Goal: Information Seeking & Learning: Learn about a topic

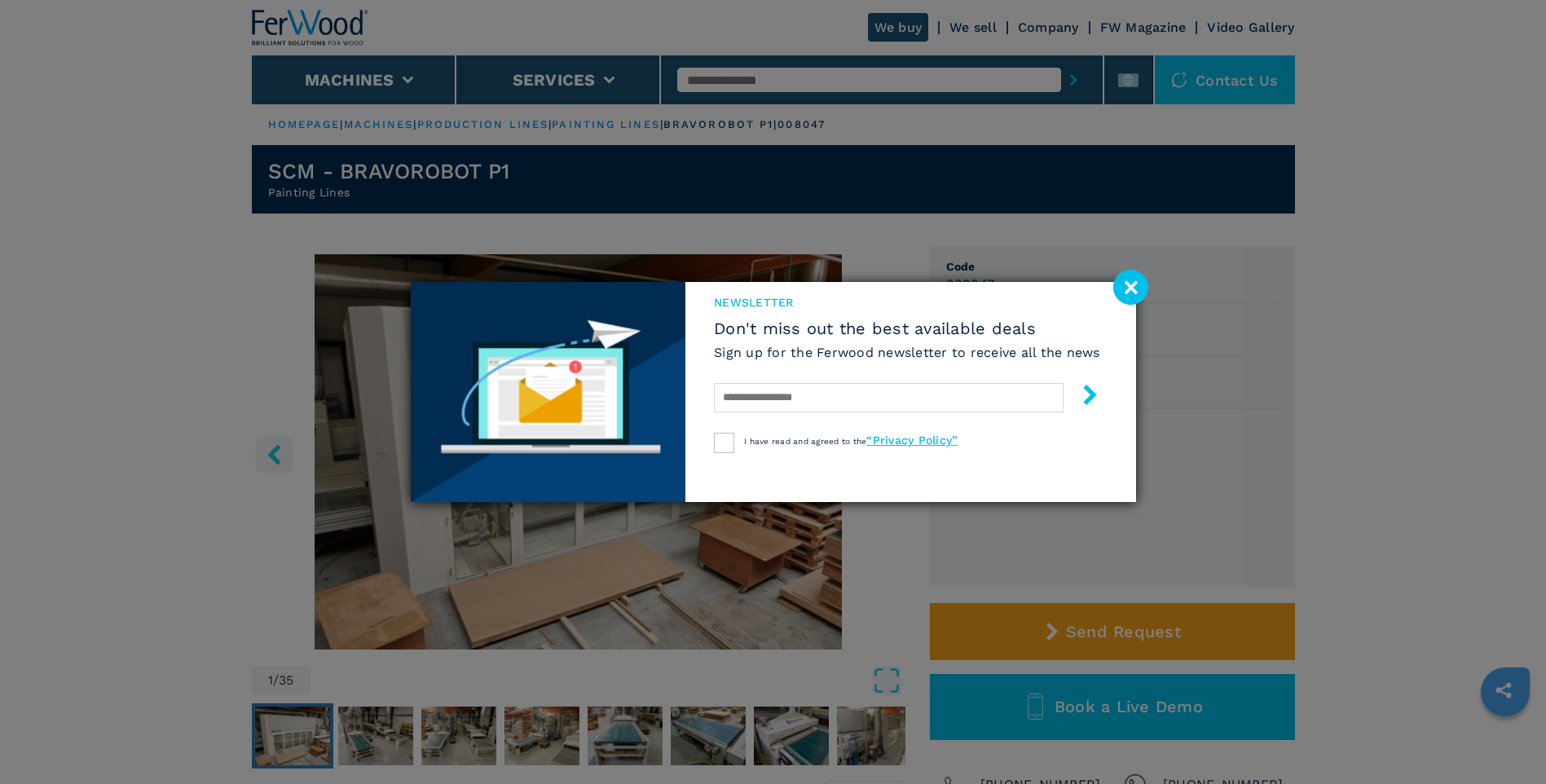
click at [1137, 284] on image at bounding box center [1131, 287] width 35 height 35
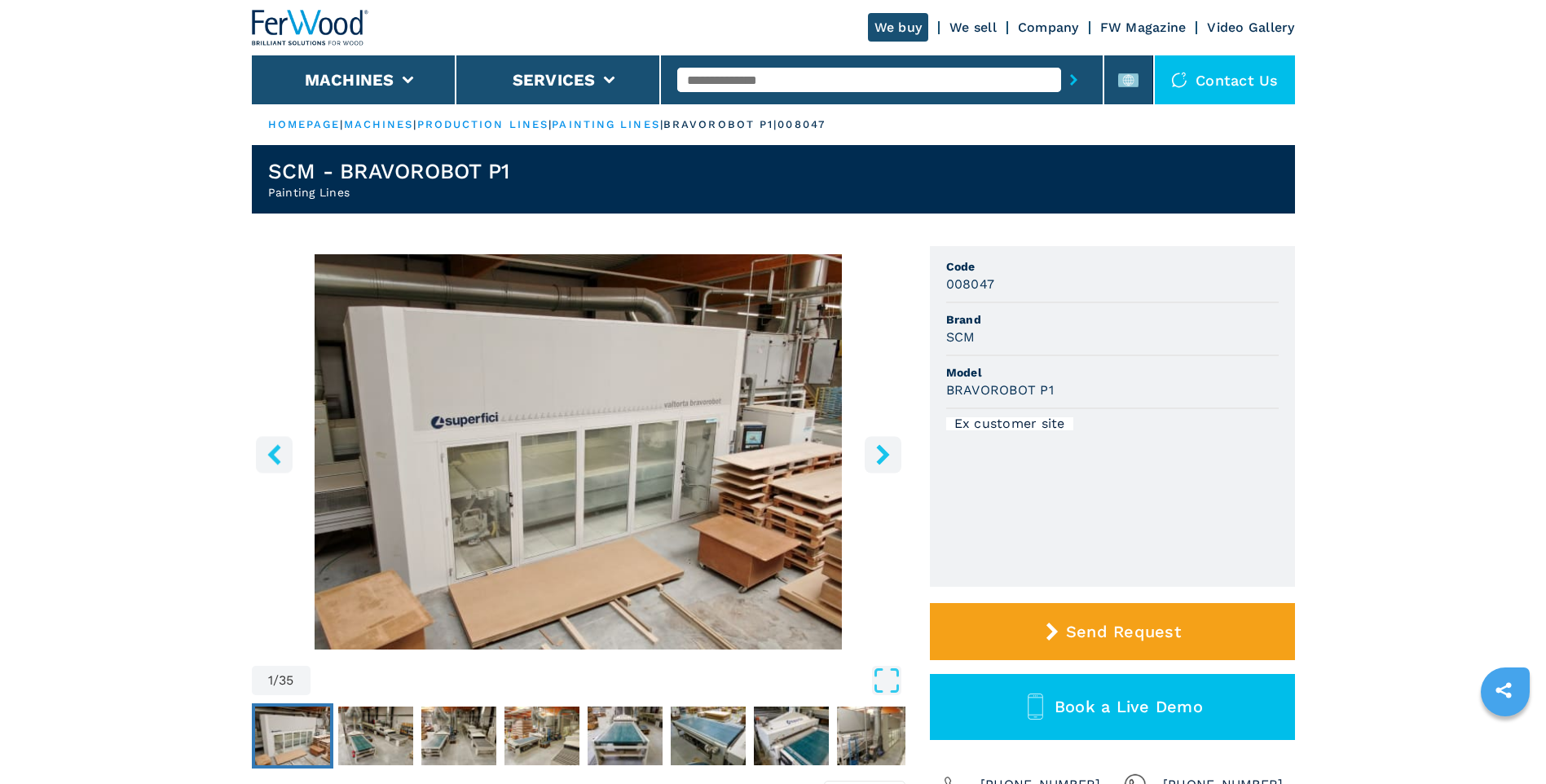
click at [886, 452] on icon "right-button" at bounding box center [881, 454] width 13 height 20
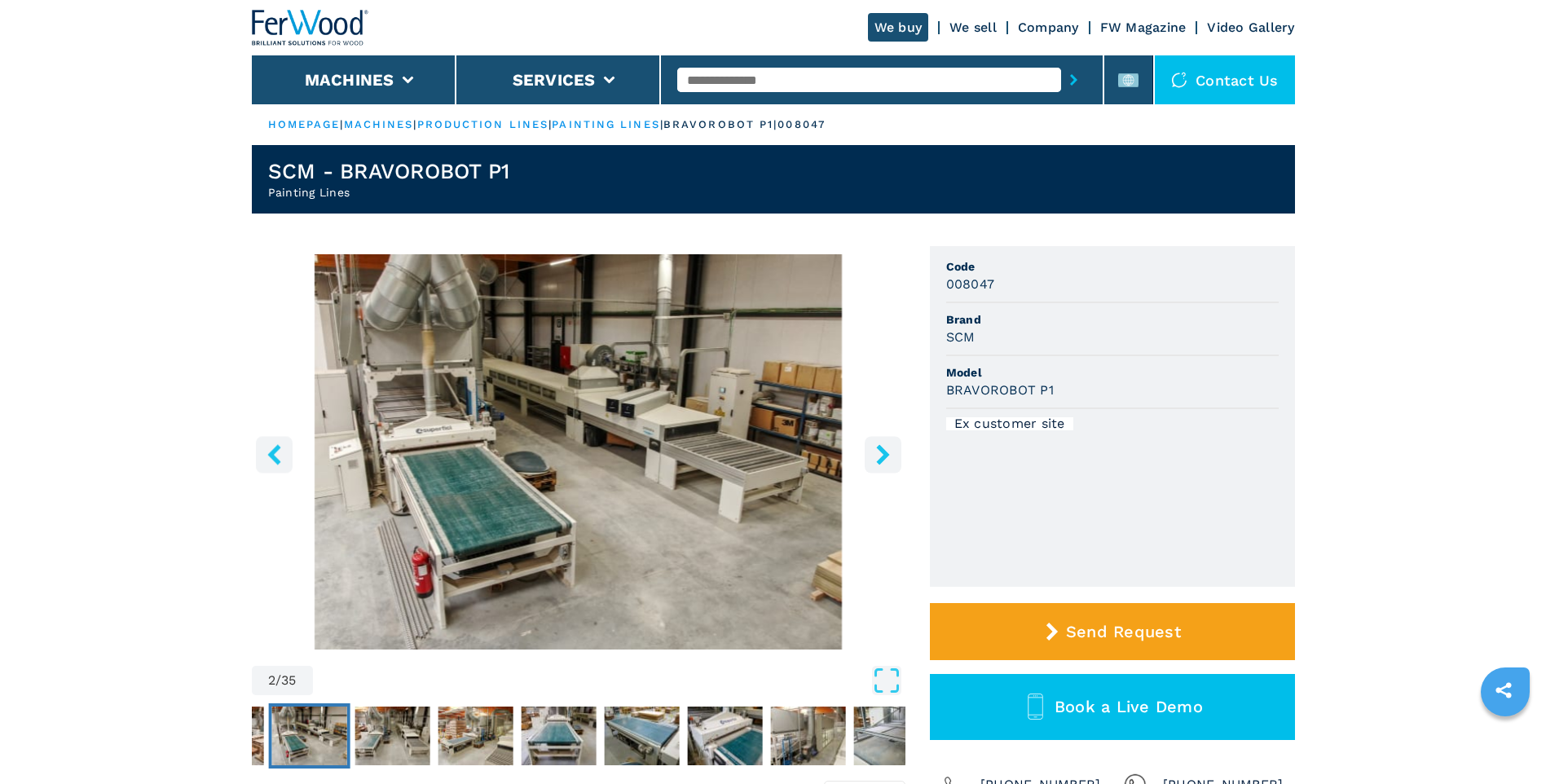
click at [886, 452] on icon "right-button" at bounding box center [881, 454] width 13 height 20
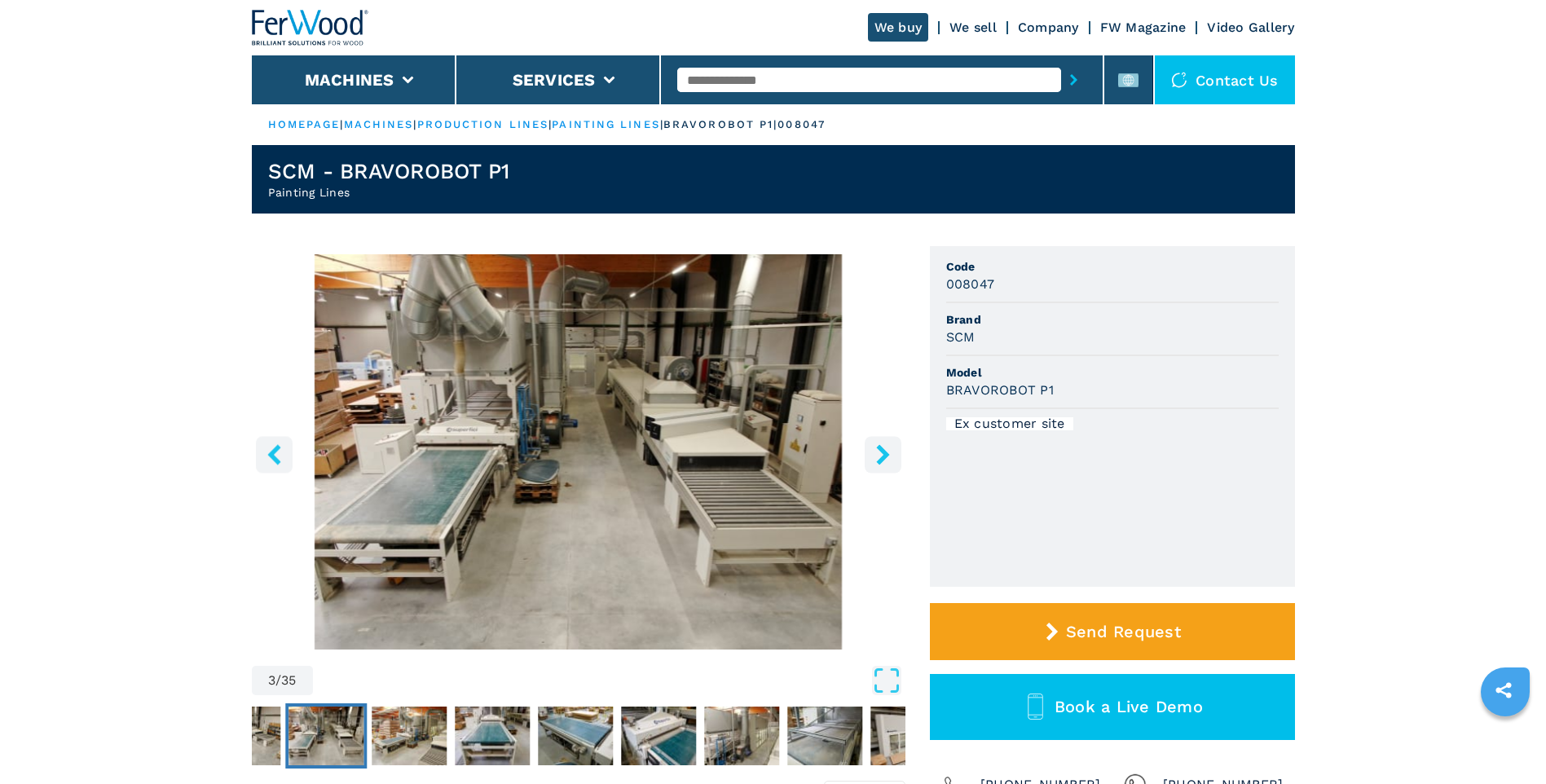
click at [886, 452] on icon "right-button" at bounding box center [881, 454] width 13 height 20
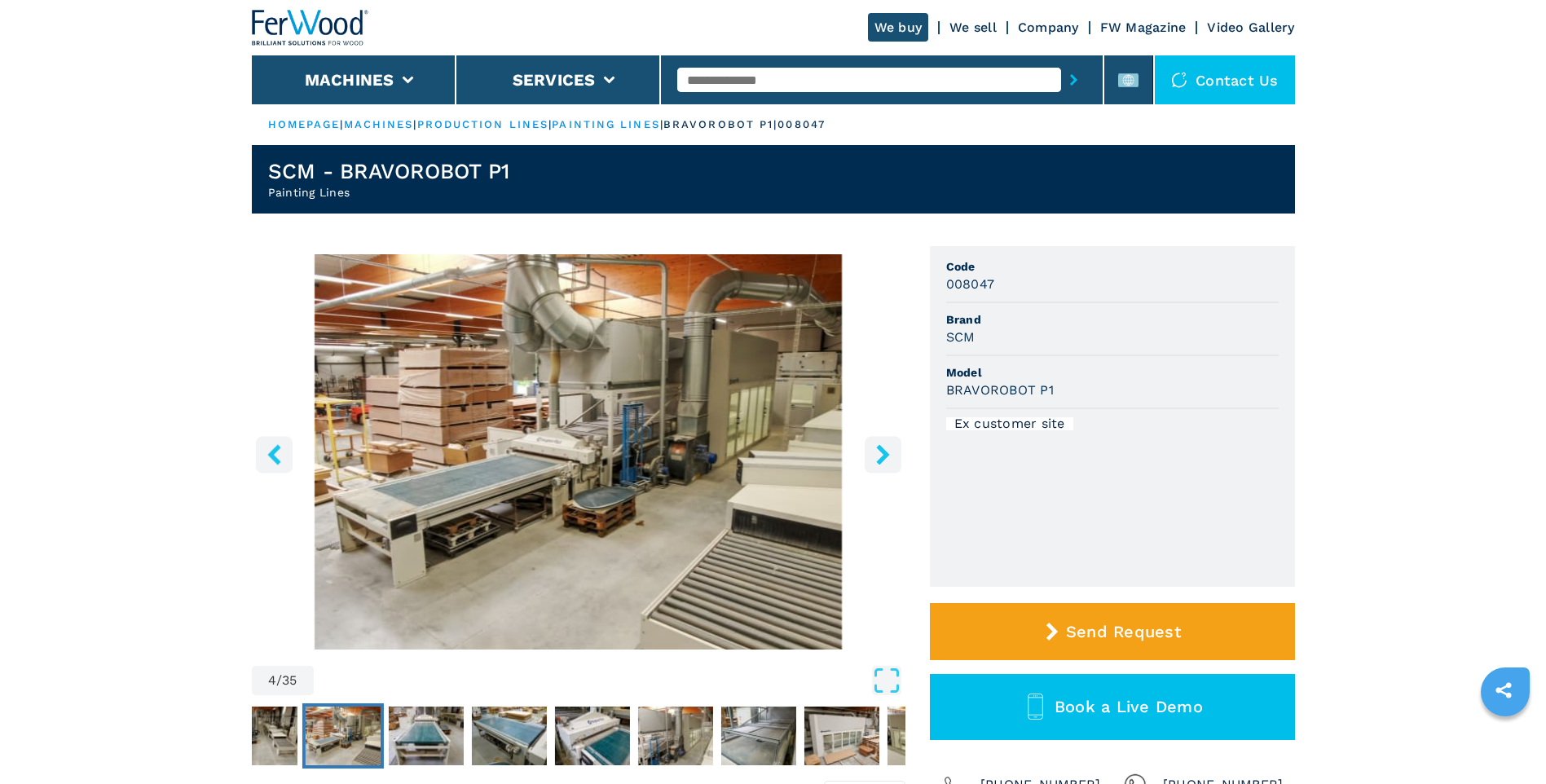
click at [886, 452] on icon "right-button" at bounding box center [881, 454] width 13 height 20
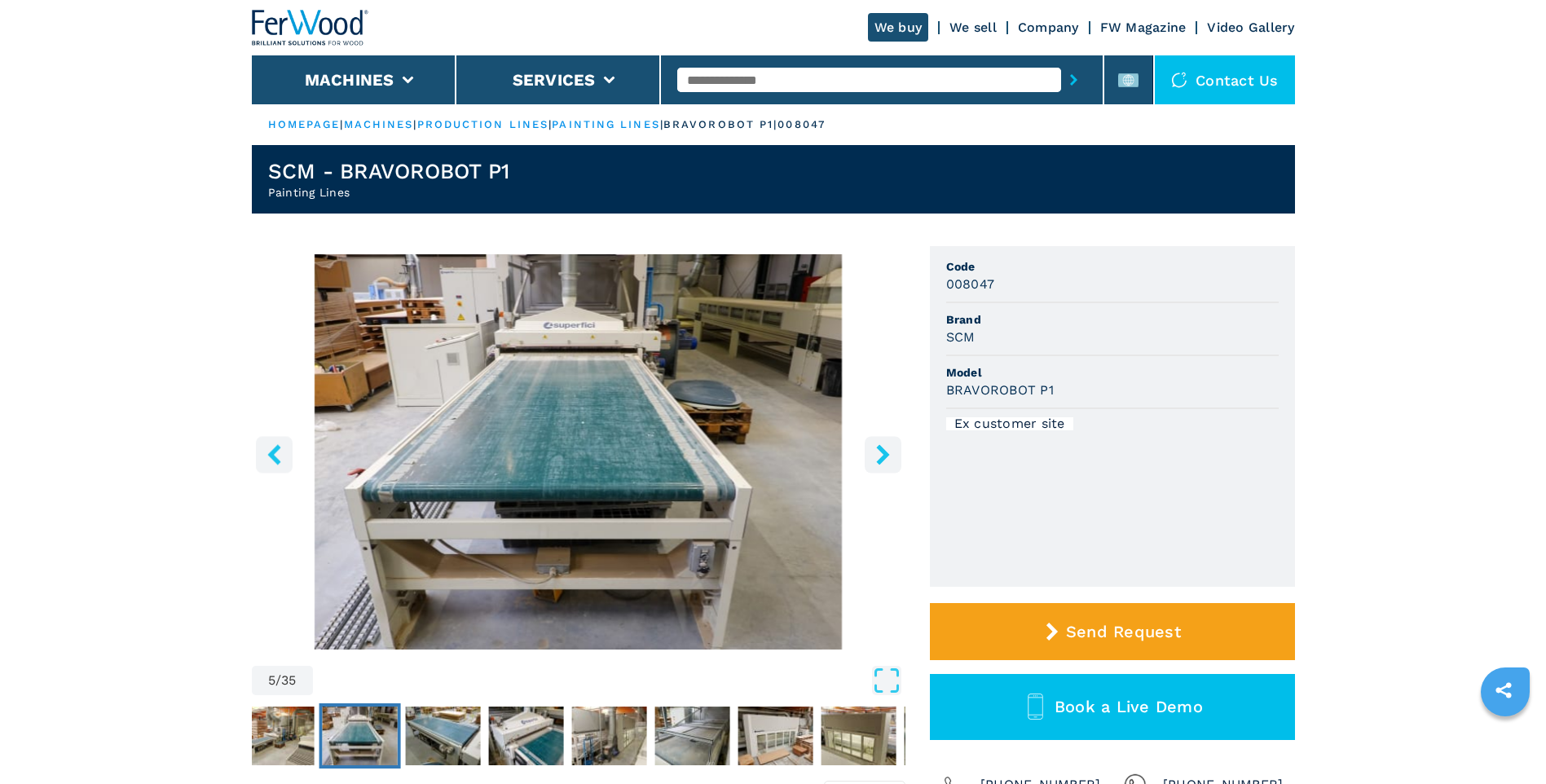
click at [886, 452] on icon "right-button" at bounding box center [881, 454] width 13 height 20
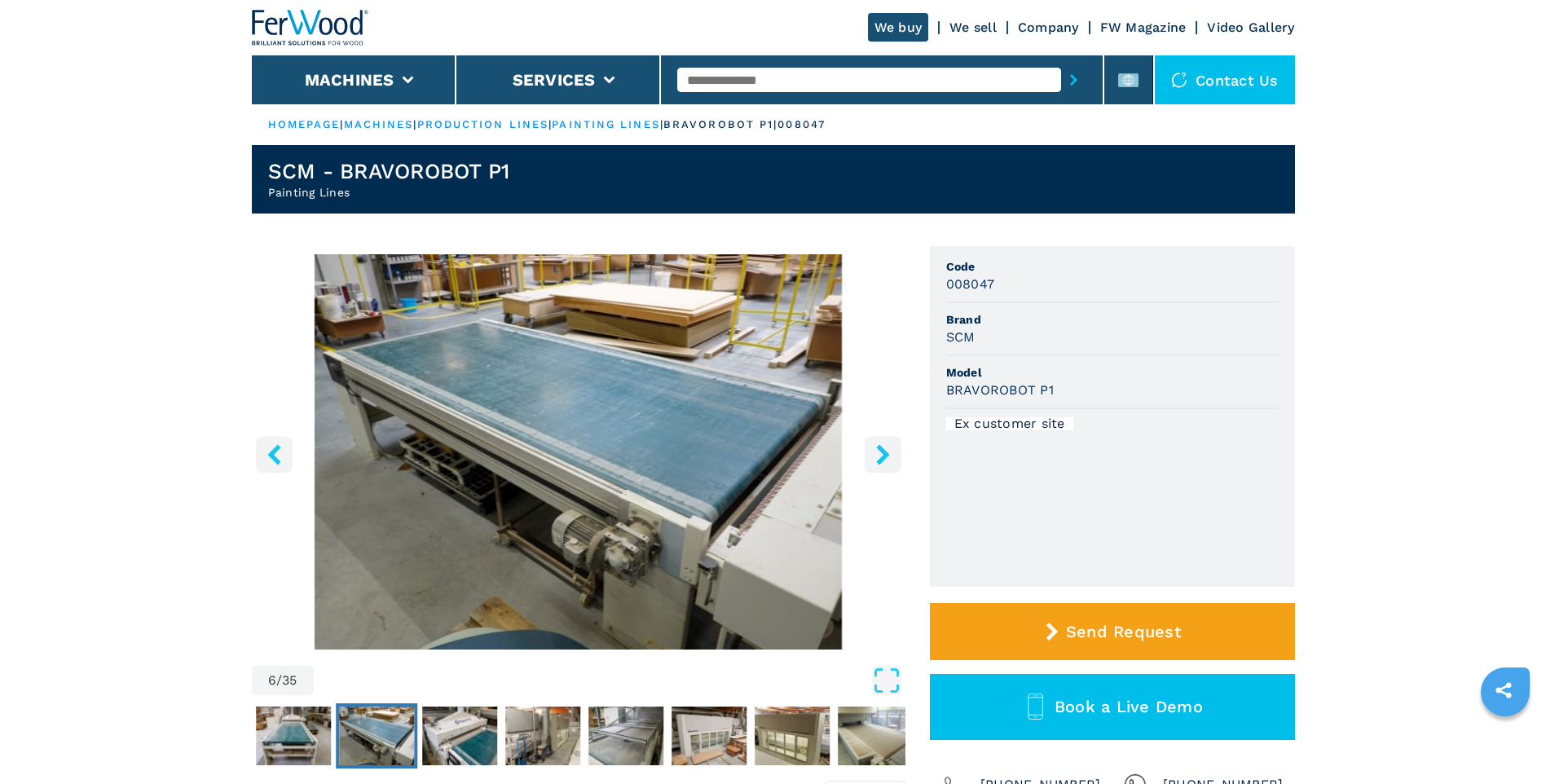
click at [886, 452] on icon "right-button" at bounding box center [881, 454] width 13 height 20
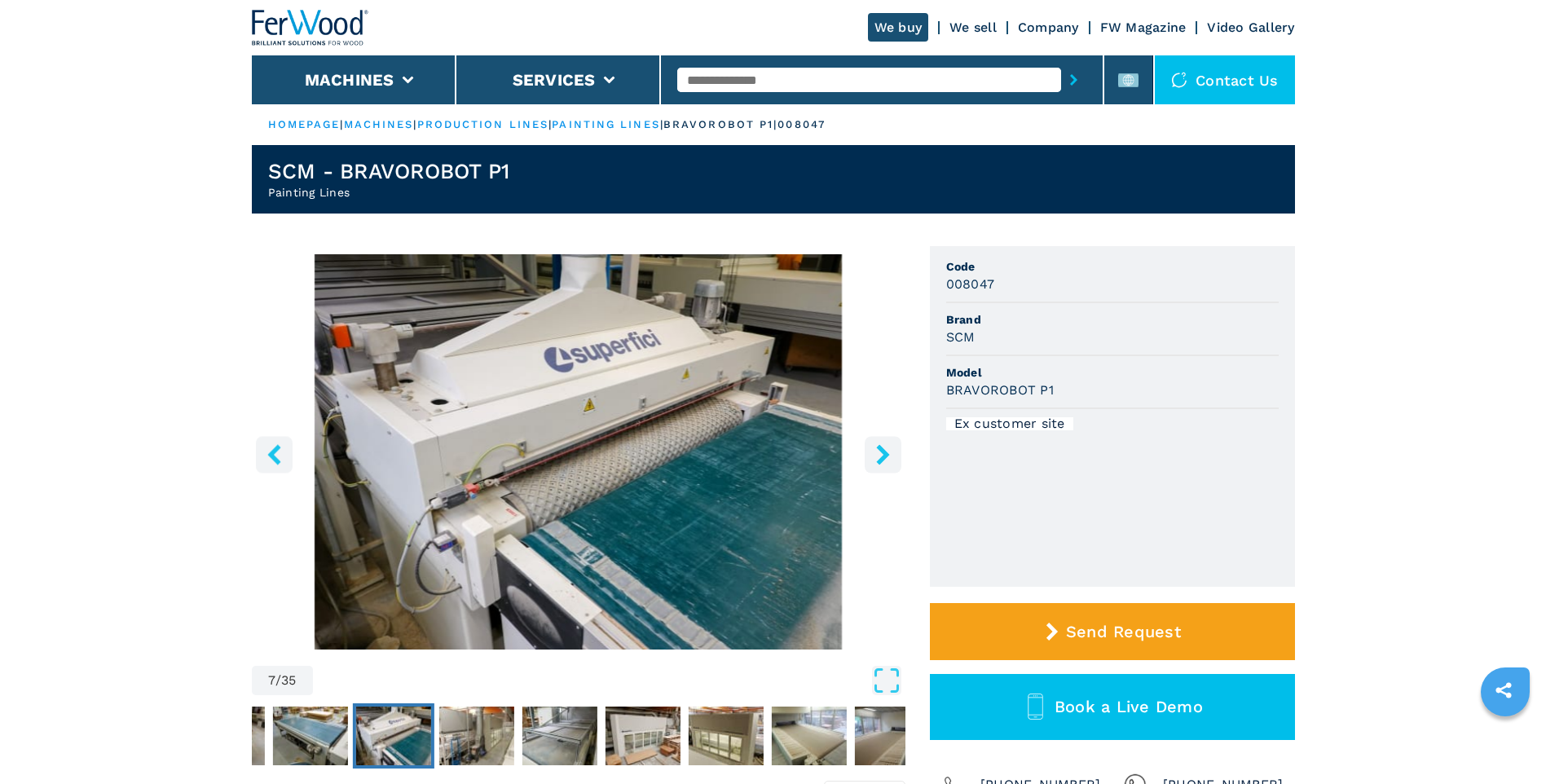
click at [886, 452] on icon "right-button" at bounding box center [881, 454] width 13 height 20
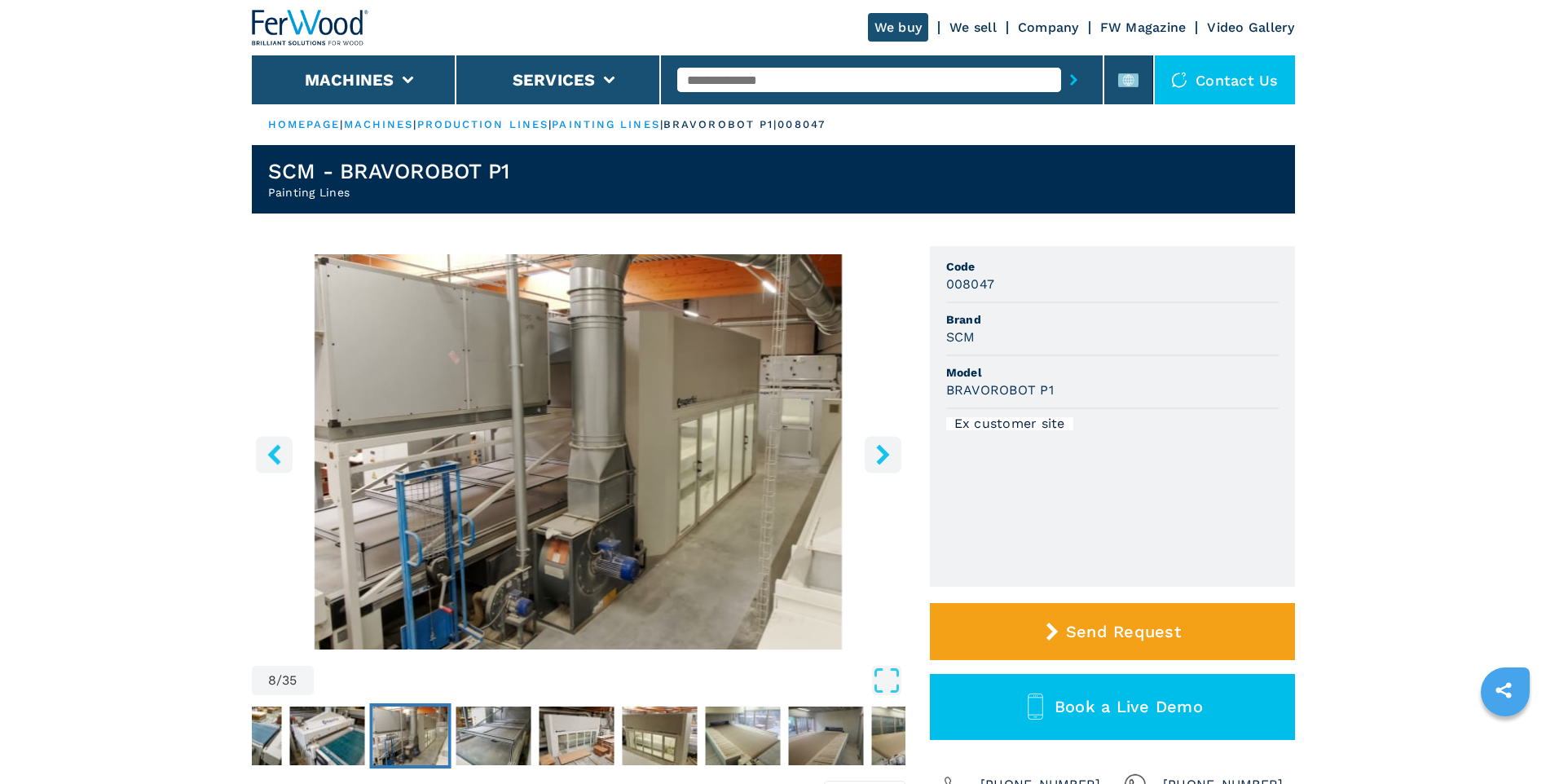
click at [886, 452] on icon "right-button" at bounding box center [881, 454] width 13 height 20
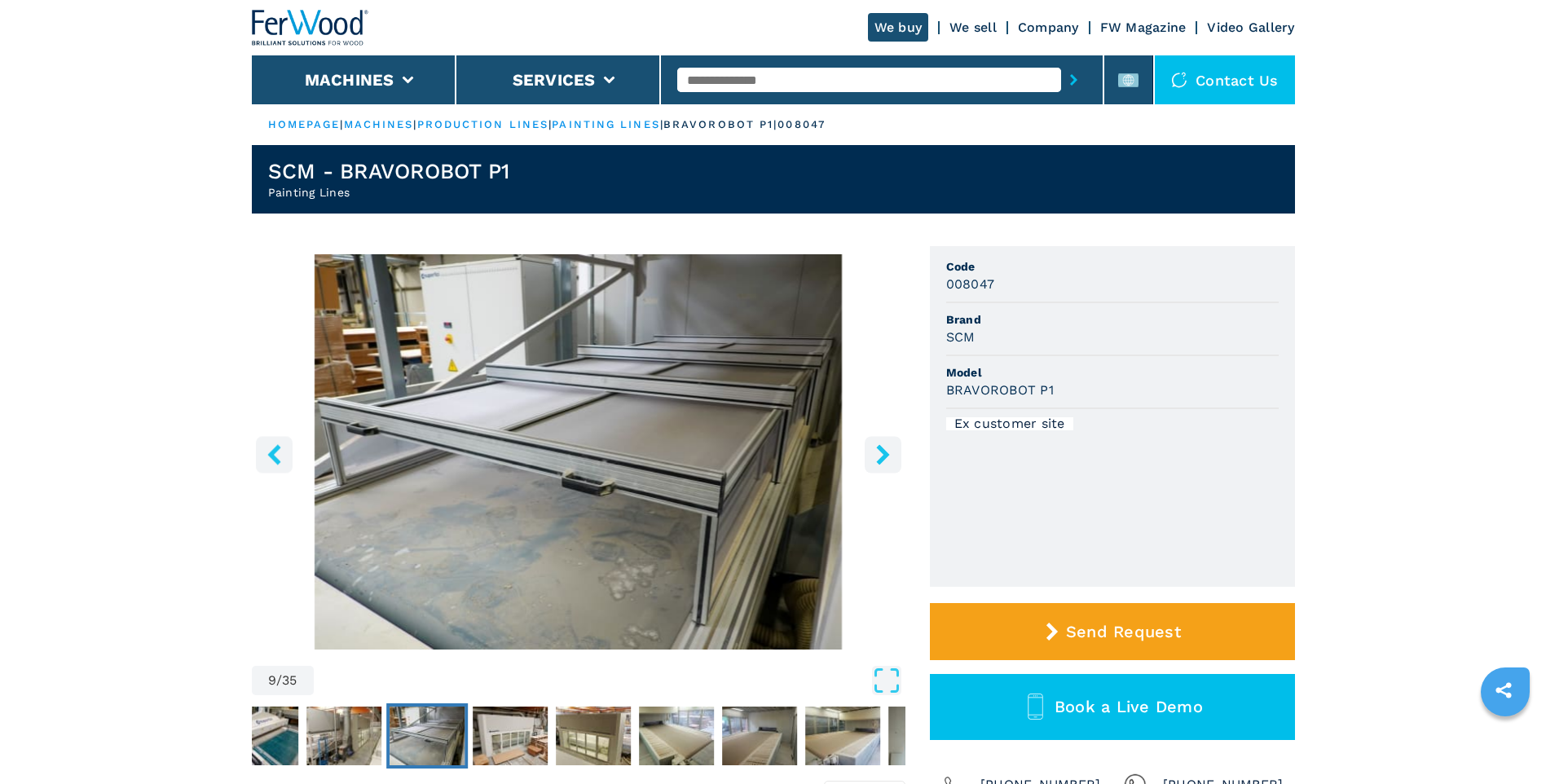
click at [886, 452] on icon "right-button" at bounding box center [881, 454] width 13 height 20
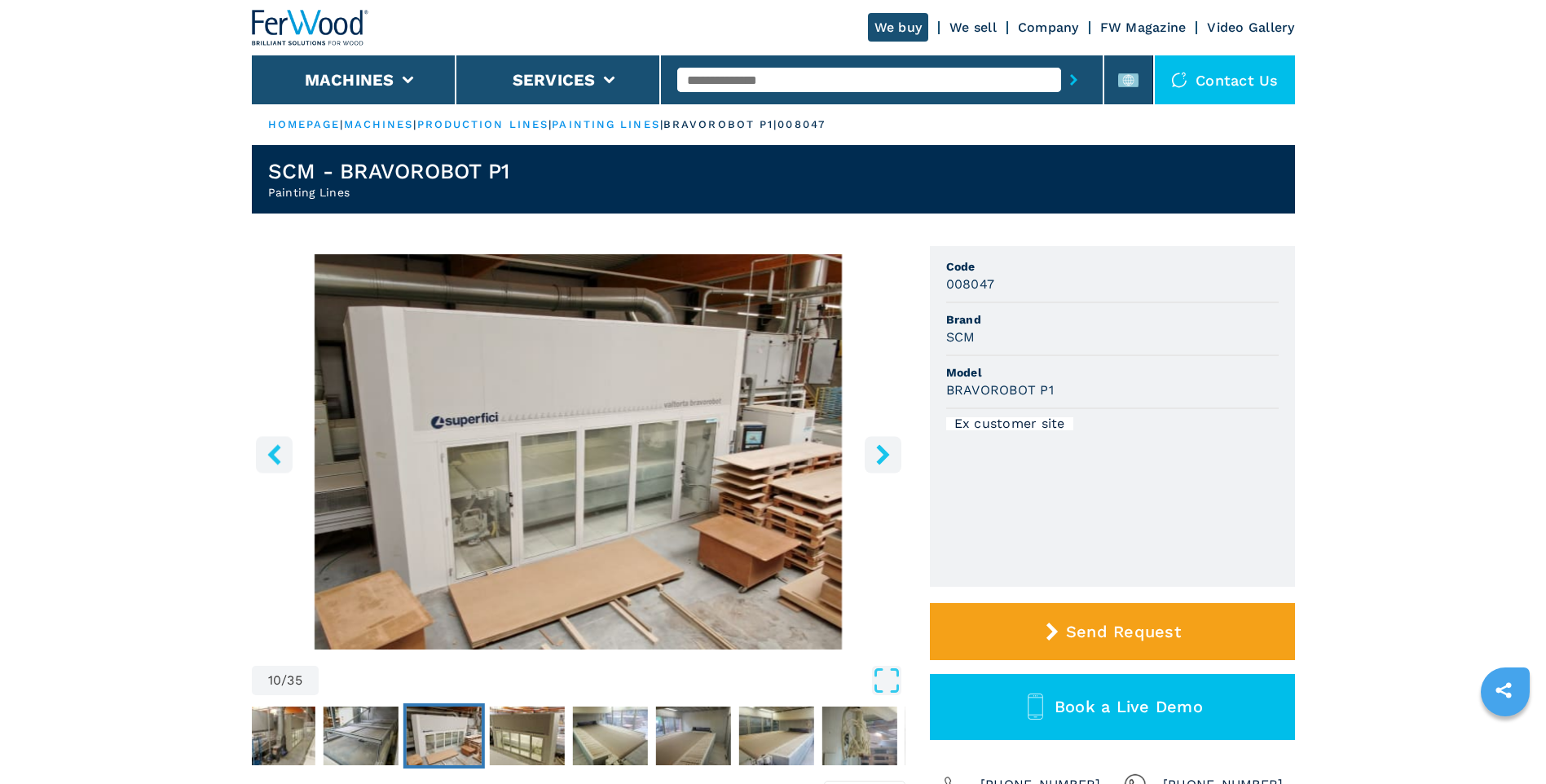
click at [886, 452] on icon "right-button" at bounding box center [881, 454] width 13 height 20
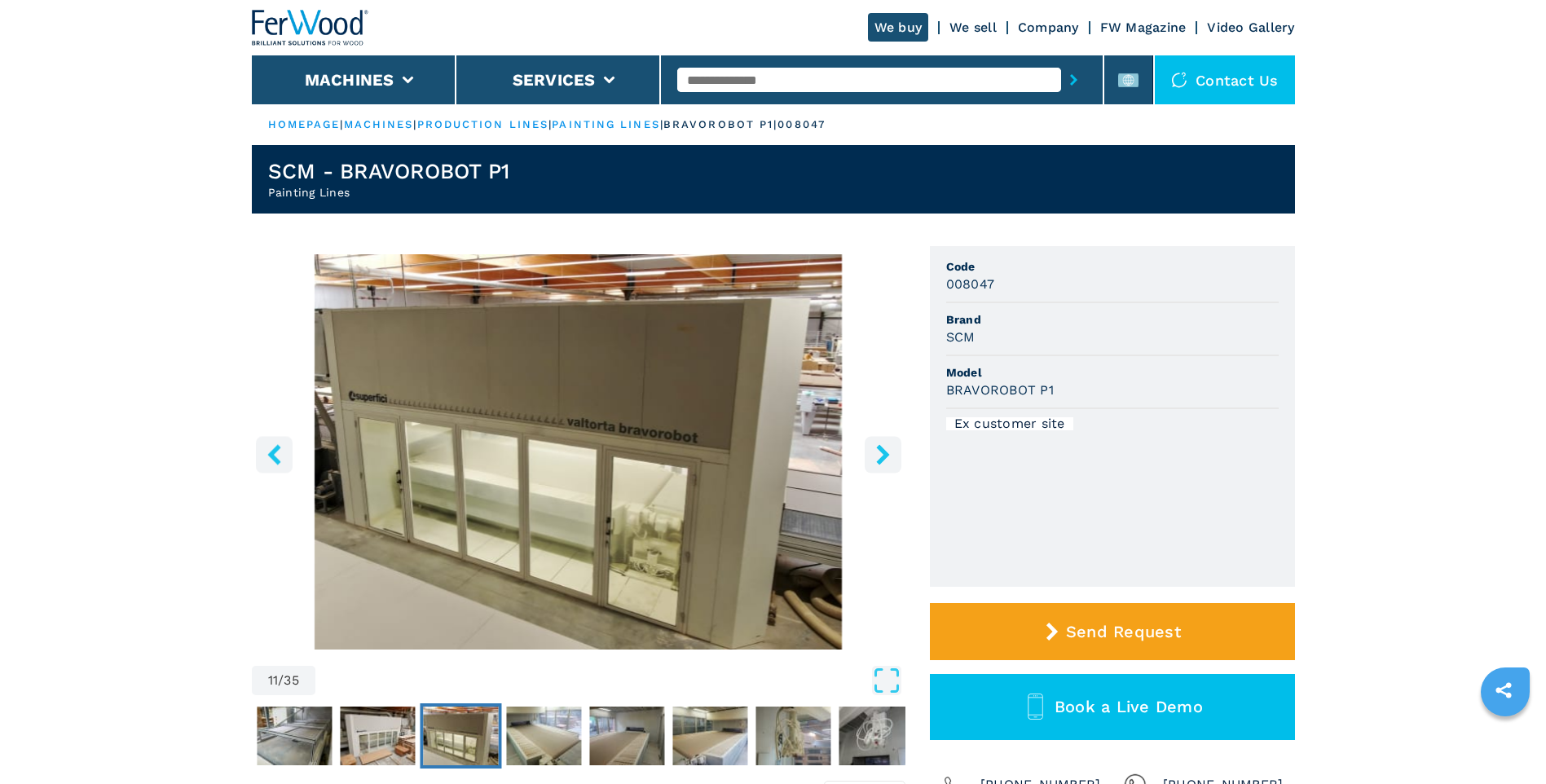
click at [886, 452] on icon "right-button" at bounding box center [881, 454] width 13 height 20
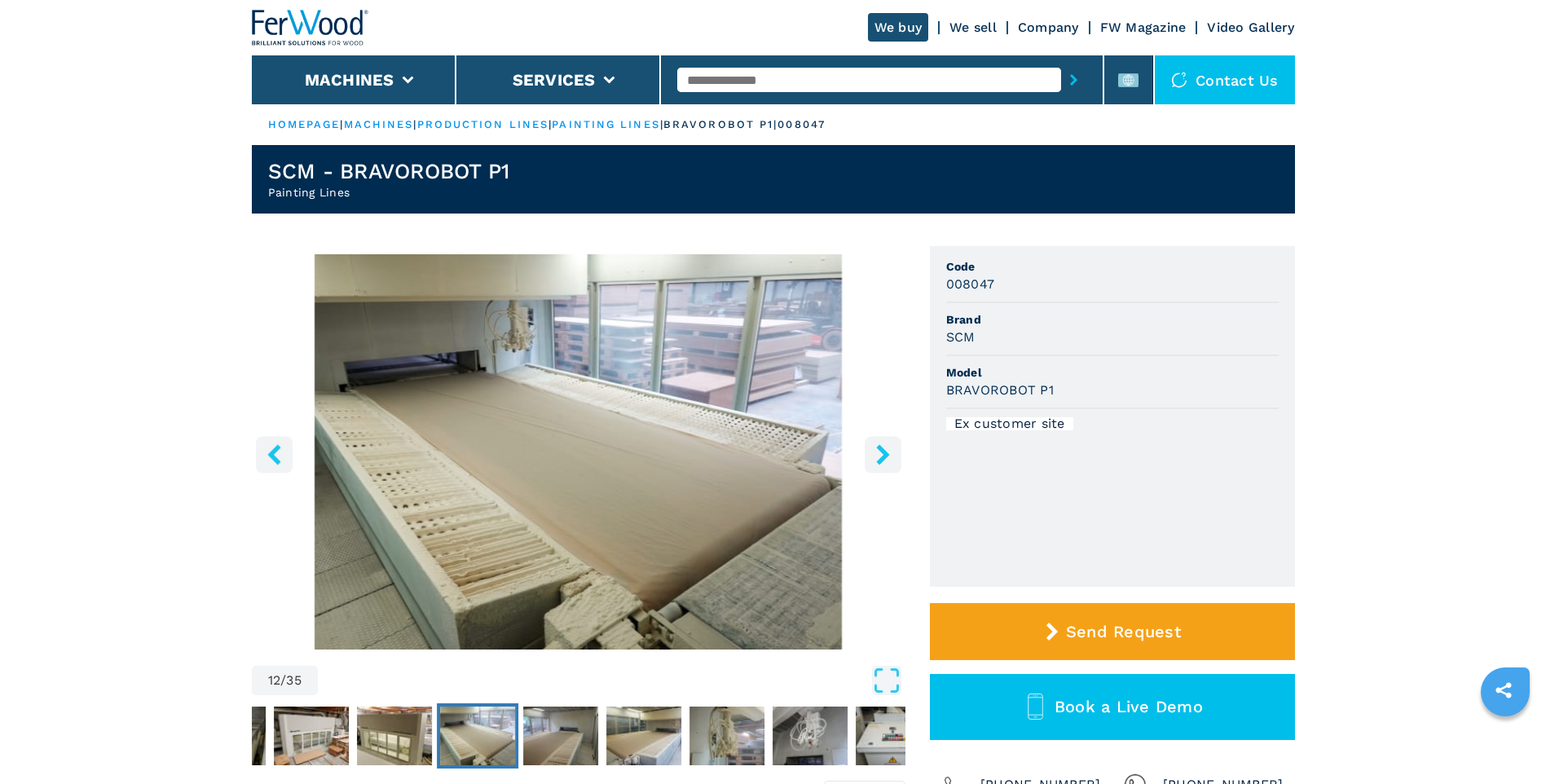
click at [886, 452] on icon "right-button" at bounding box center [881, 454] width 13 height 20
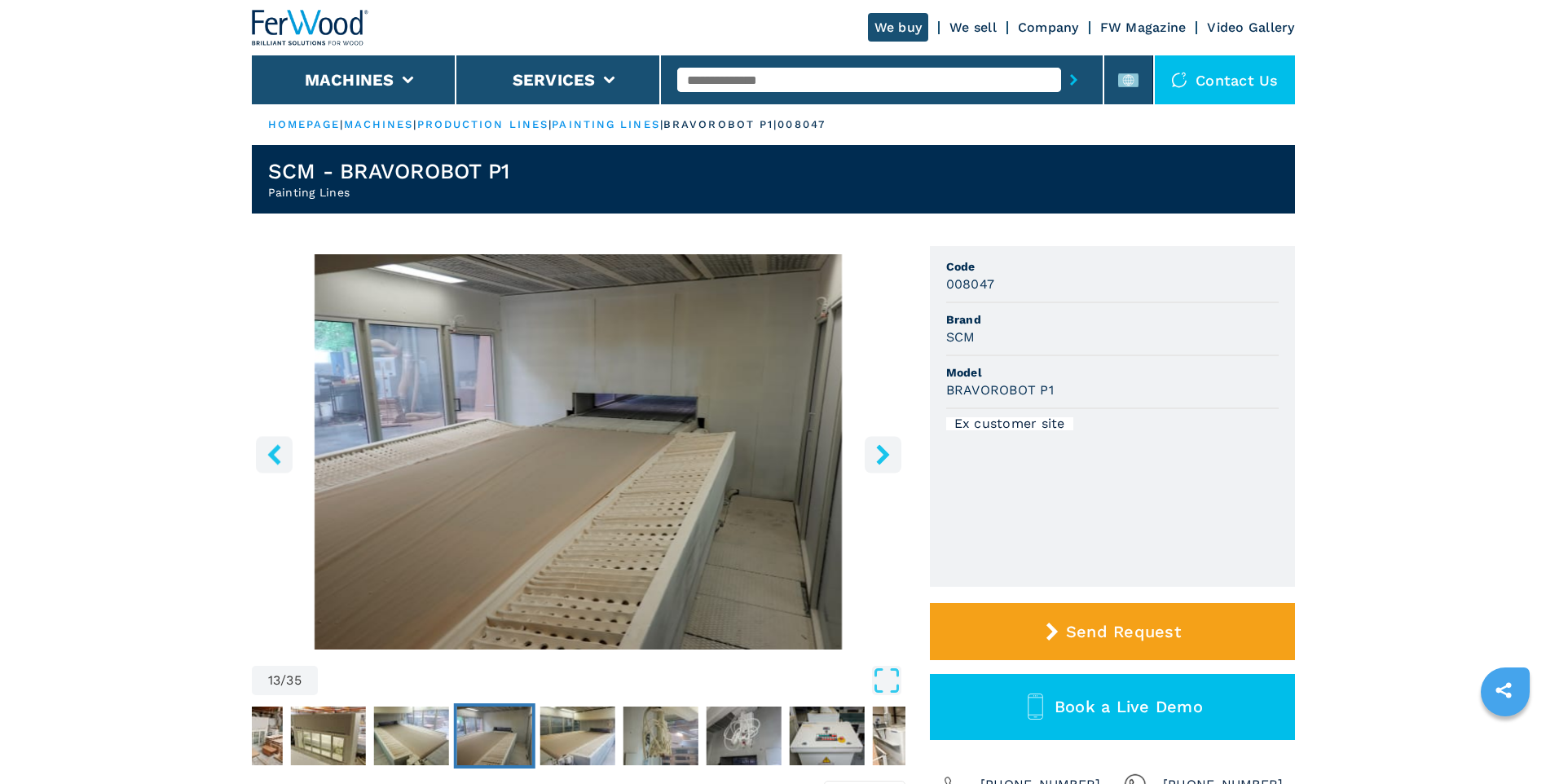
click at [886, 452] on icon "right-button" at bounding box center [881, 454] width 13 height 20
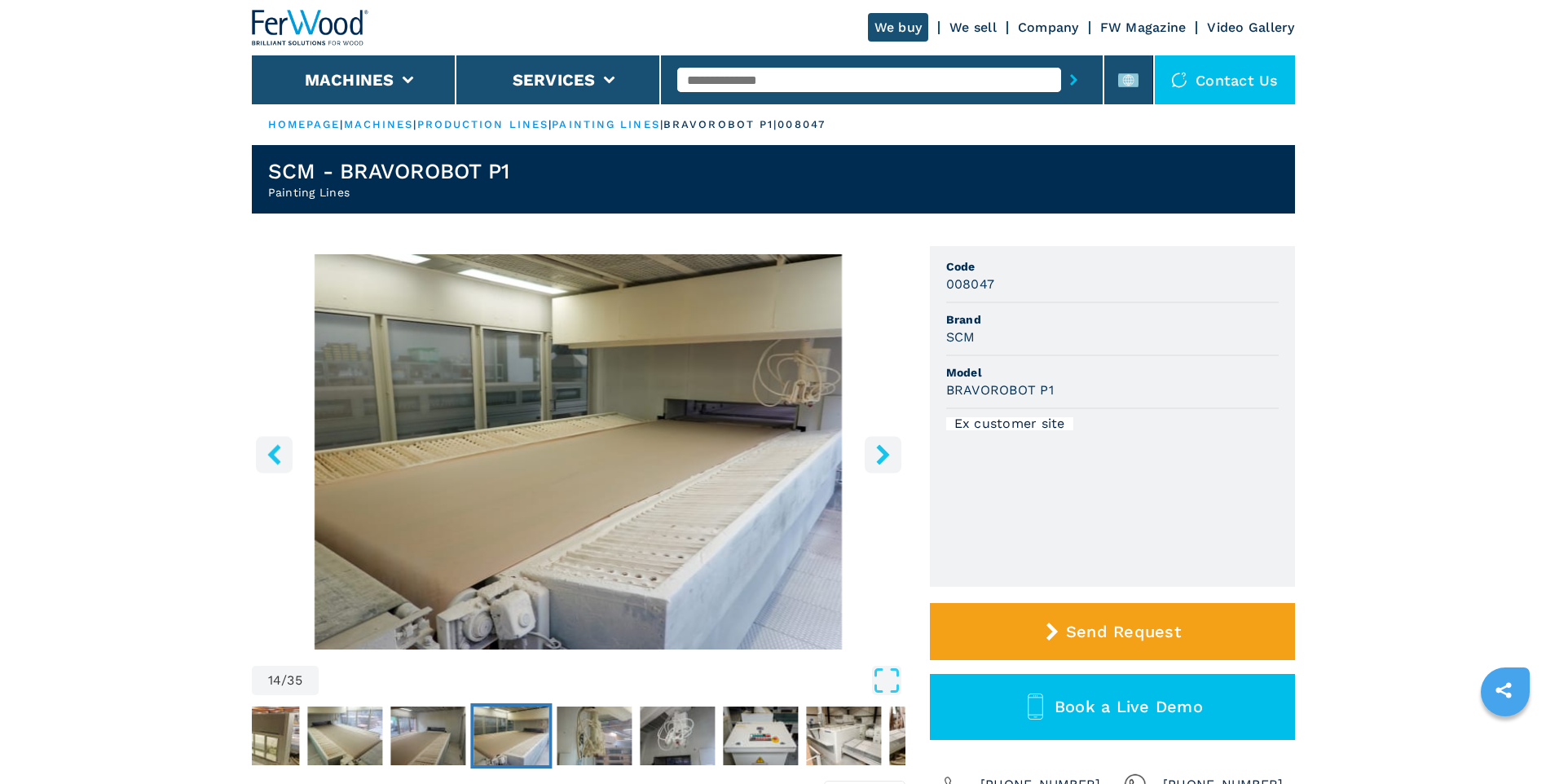
click at [886, 452] on icon "right-button" at bounding box center [881, 454] width 13 height 20
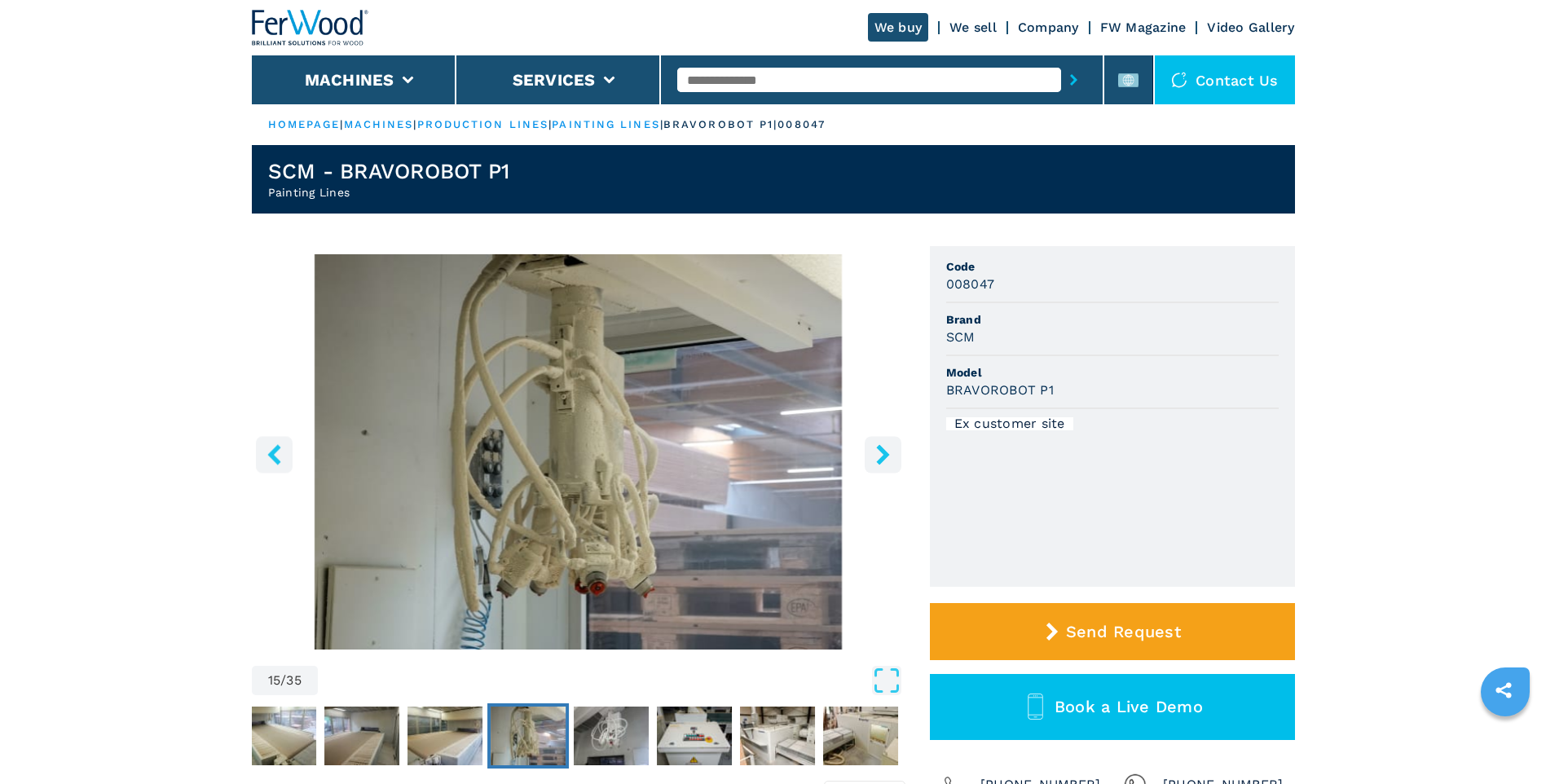
click at [886, 452] on icon "right-button" at bounding box center [881, 454] width 13 height 20
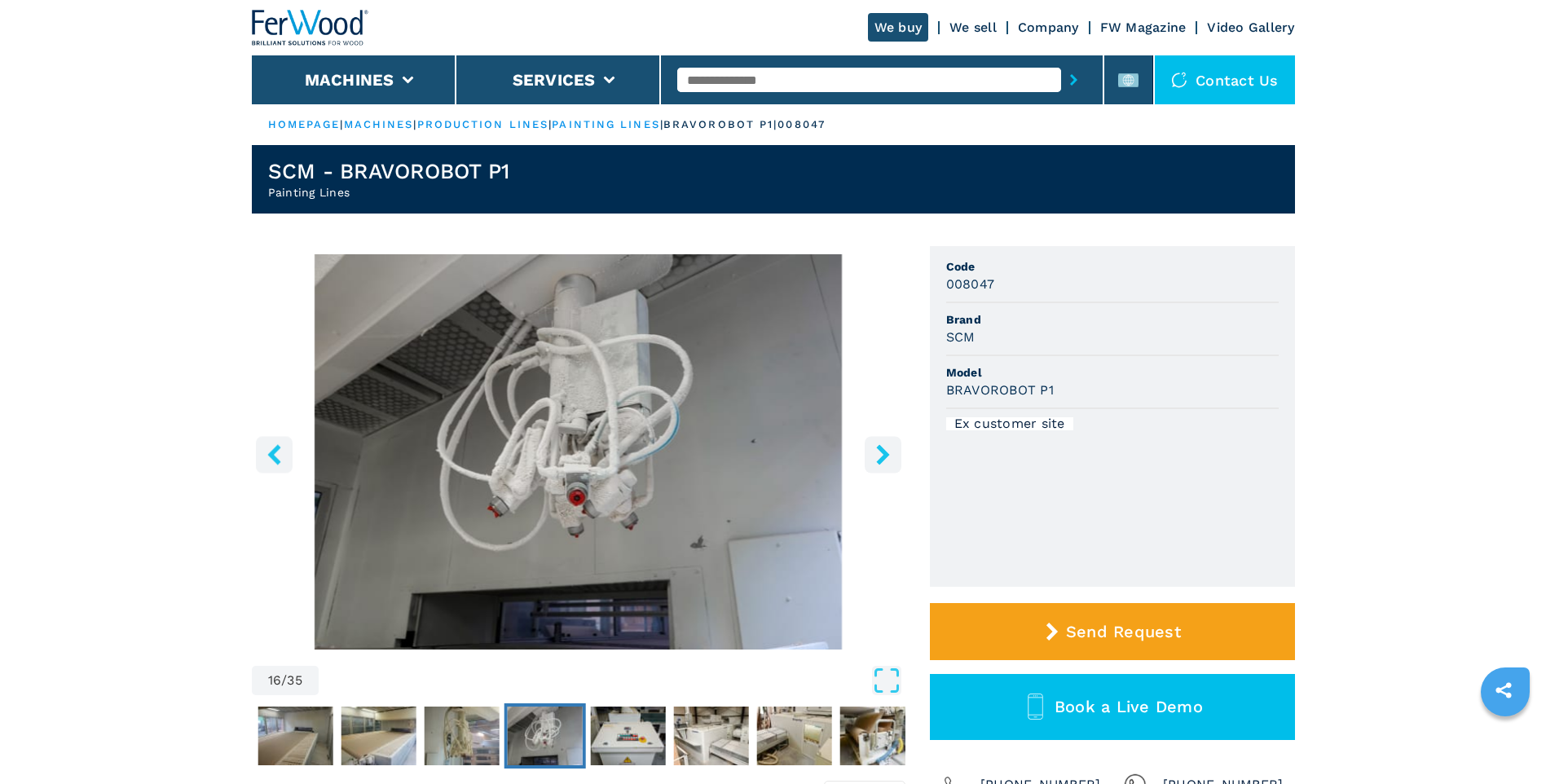
click at [886, 452] on icon "right-button" at bounding box center [881, 454] width 13 height 20
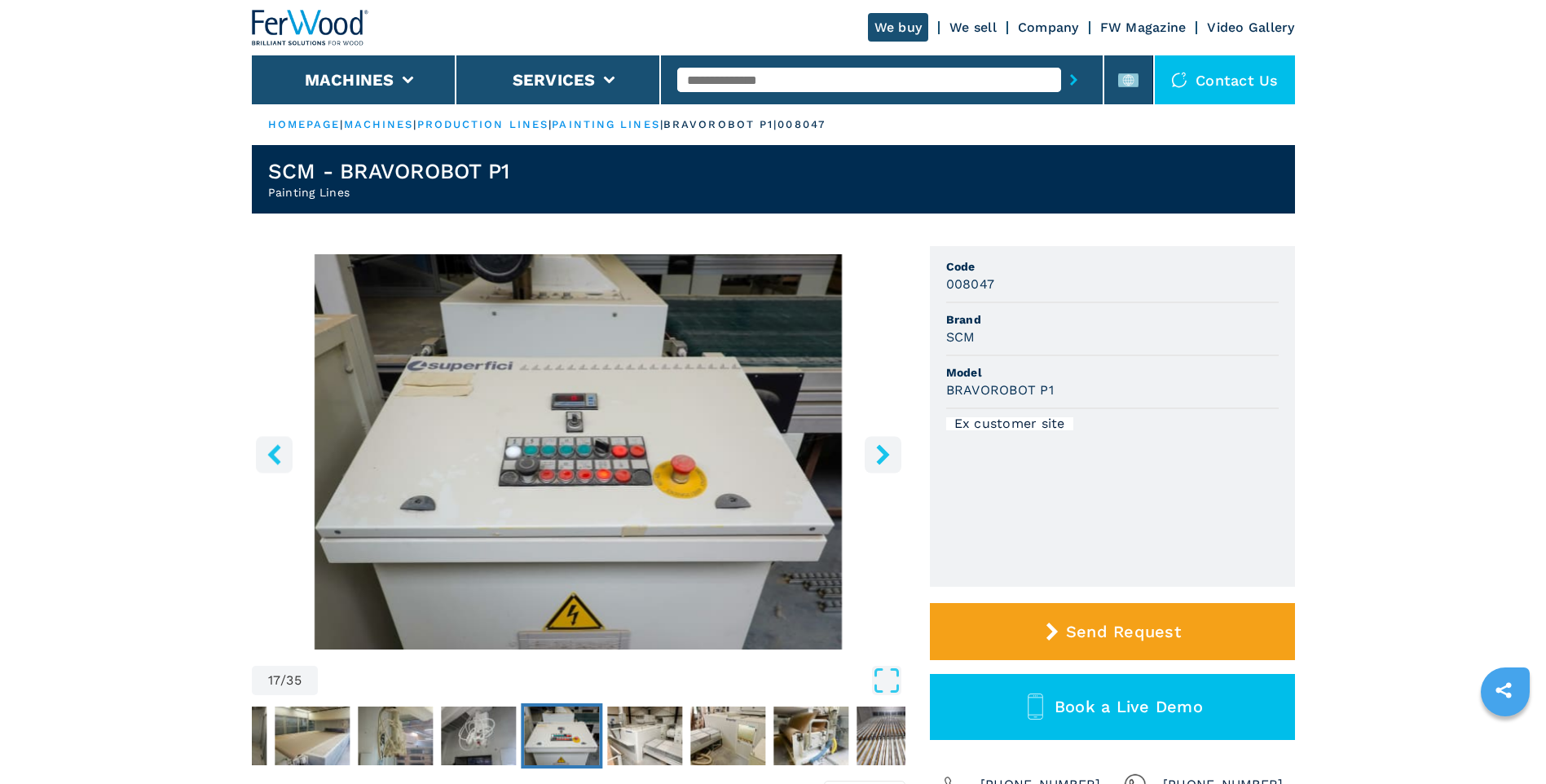
click at [886, 452] on icon "right-button" at bounding box center [881, 454] width 13 height 20
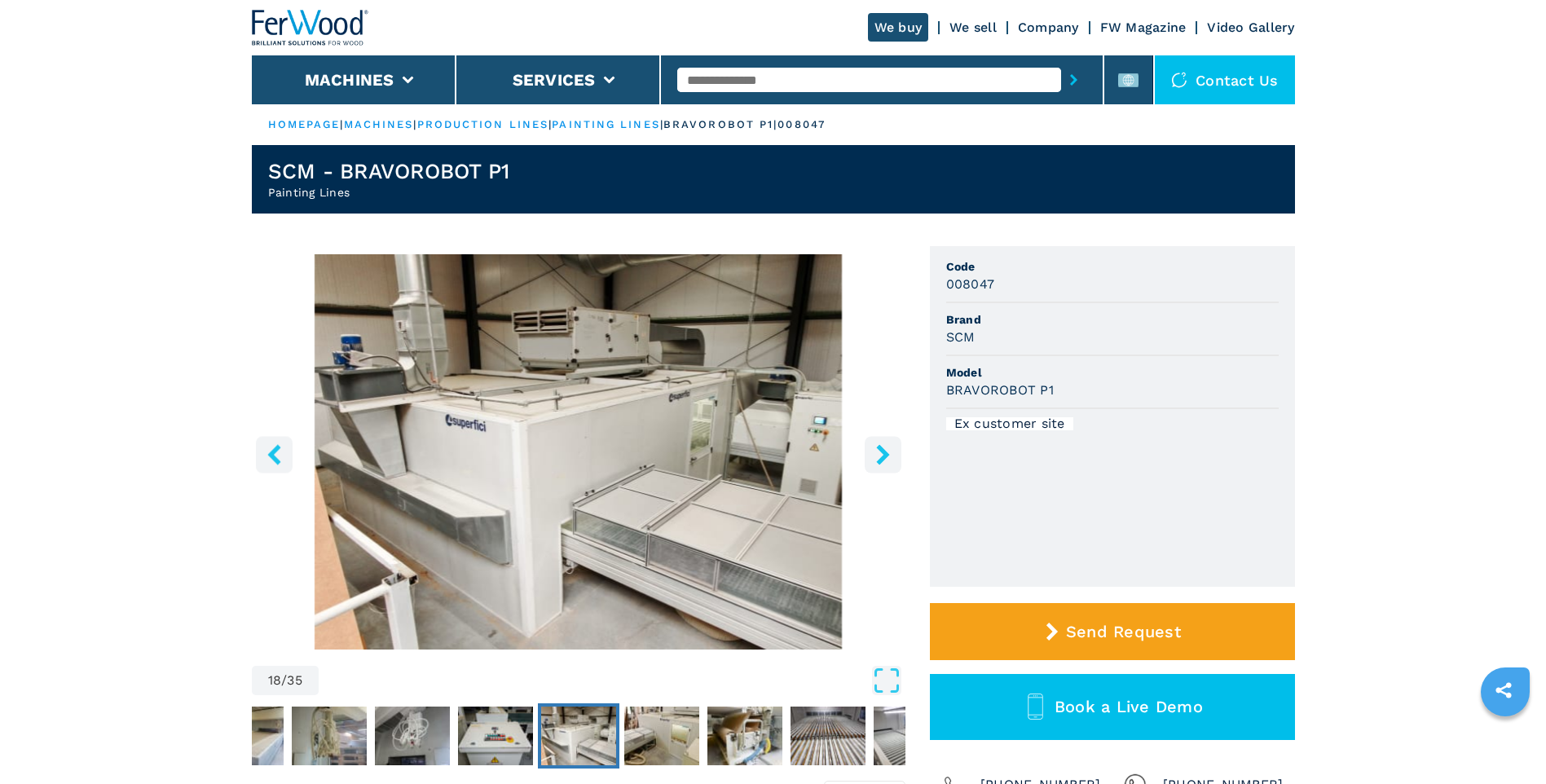
click at [886, 452] on icon "right-button" at bounding box center [881, 454] width 13 height 20
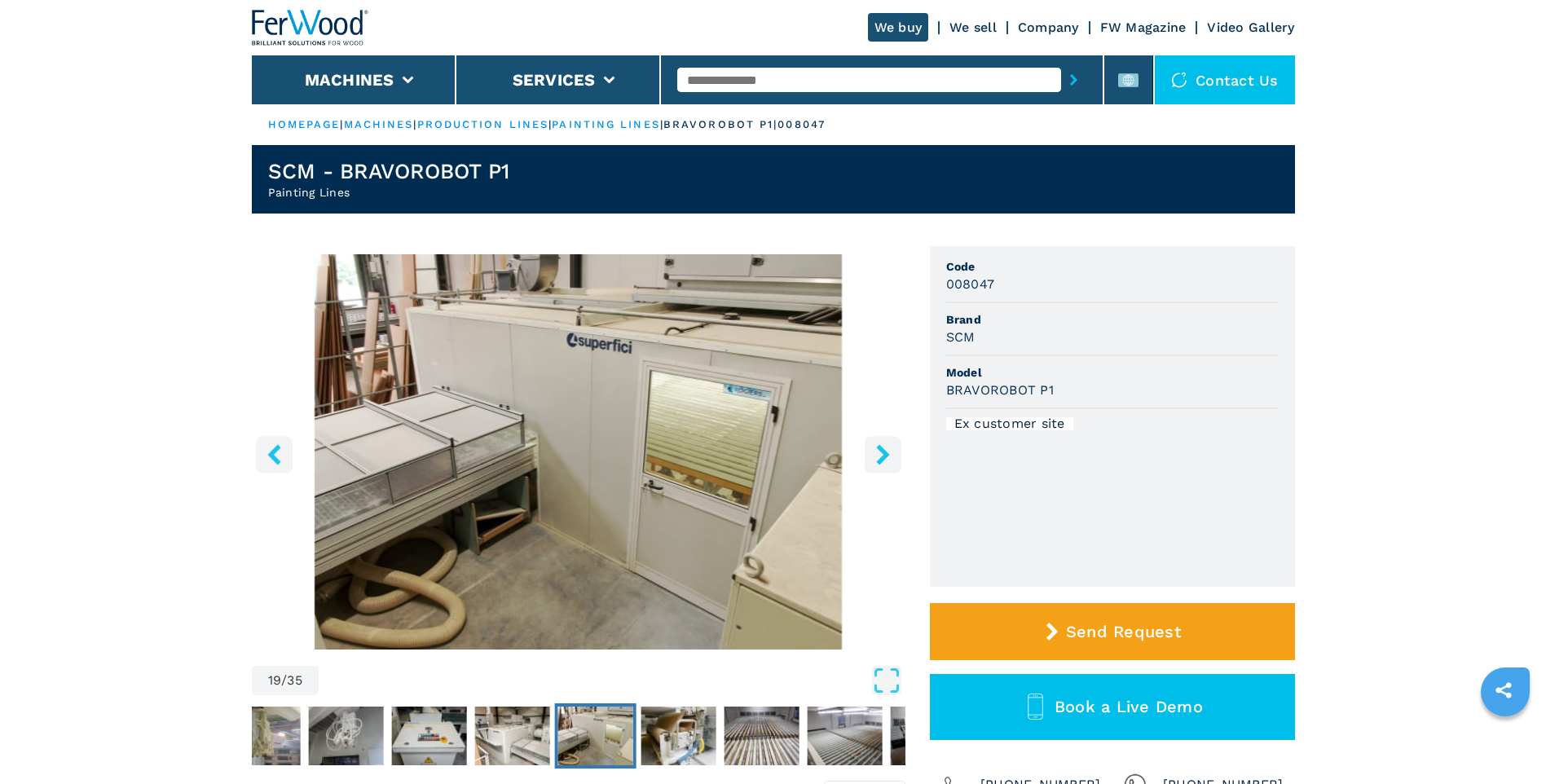
click at [886, 452] on icon "right-button" at bounding box center [881, 454] width 13 height 20
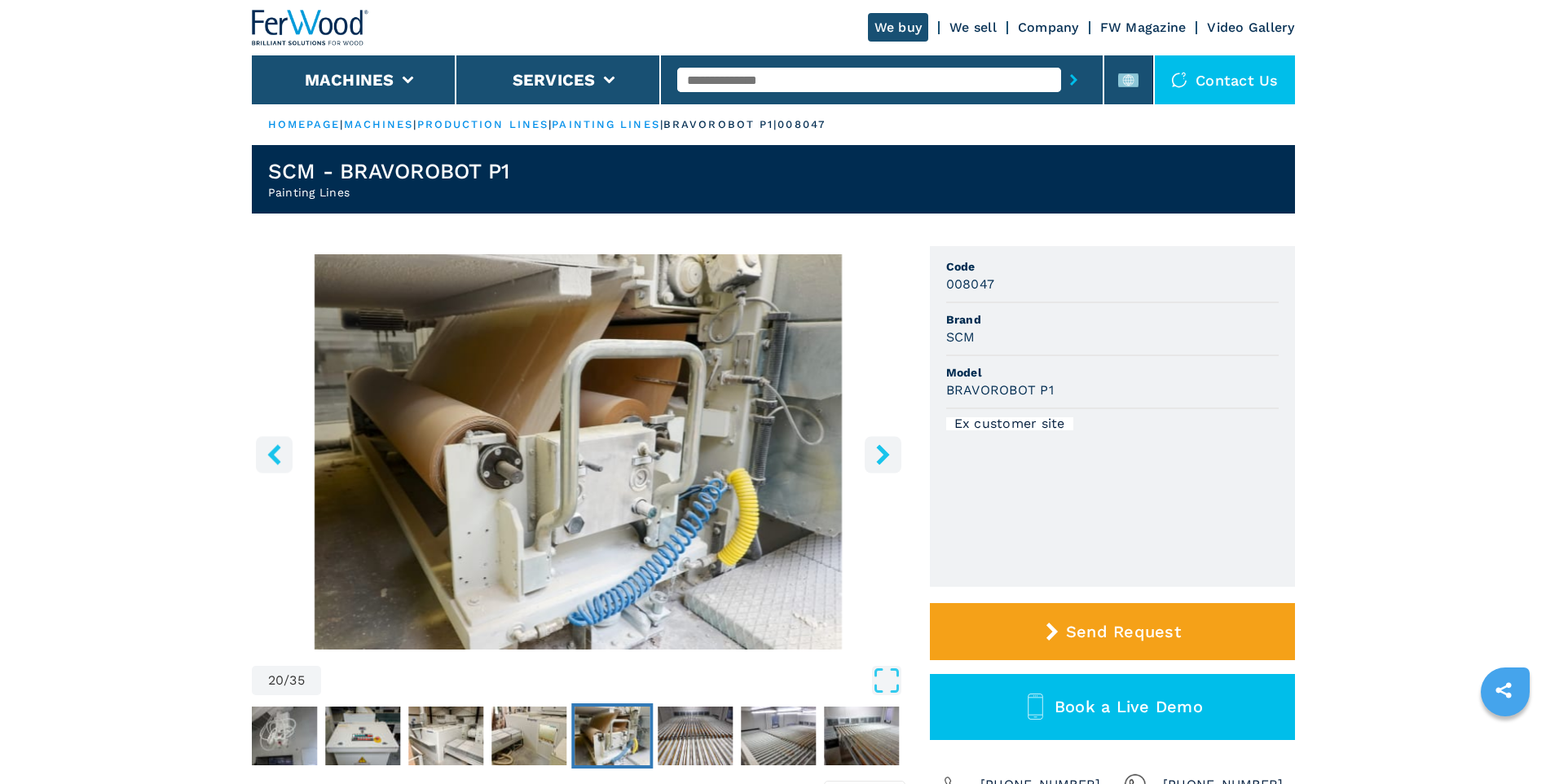
click at [886, 452] on icon "right-button" at bounding box center [881, 454] width 13 height 20
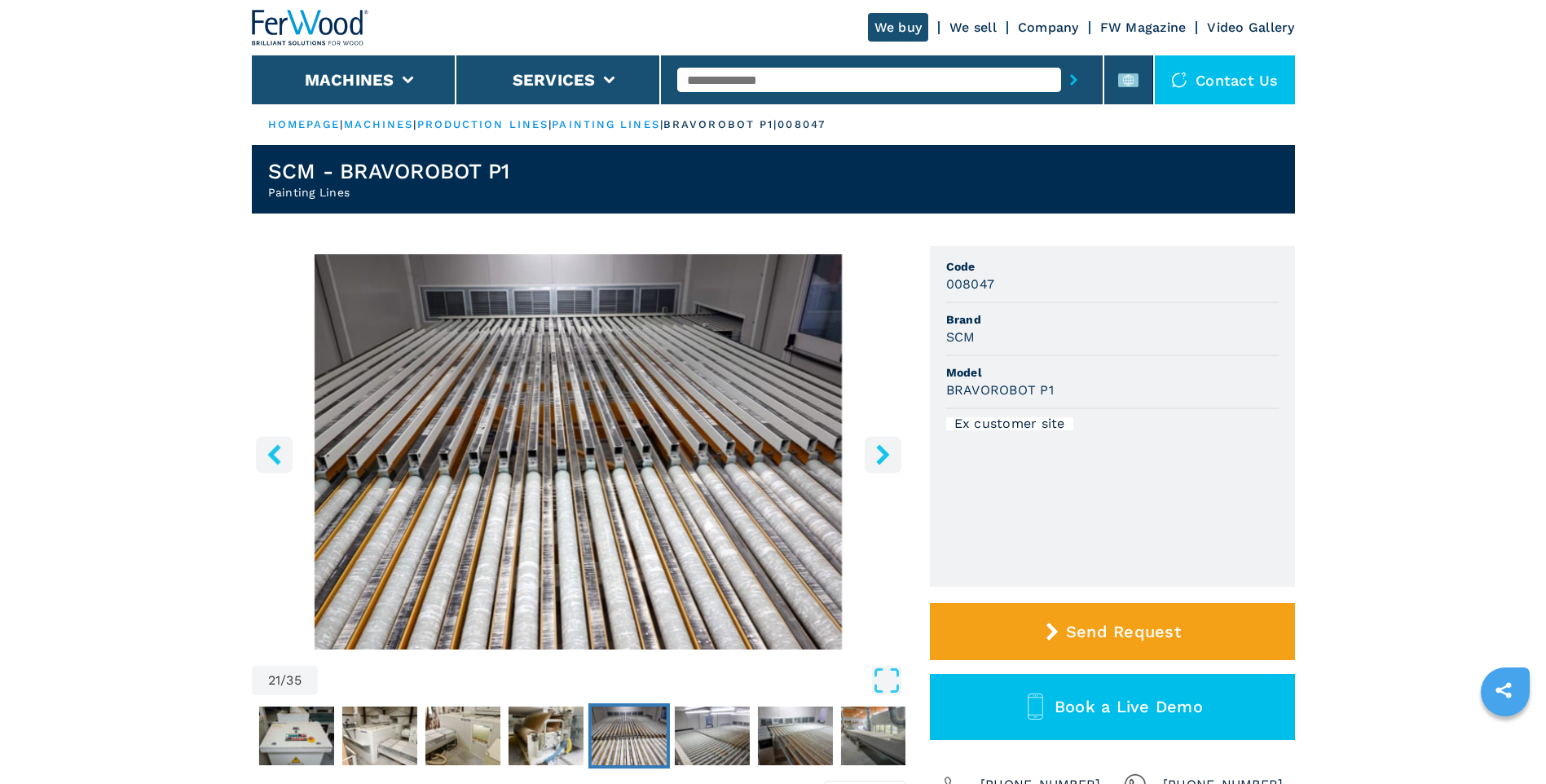
click at [886, 452] on icon "right-button" at bounding box center [881, 454] width 13 height 20
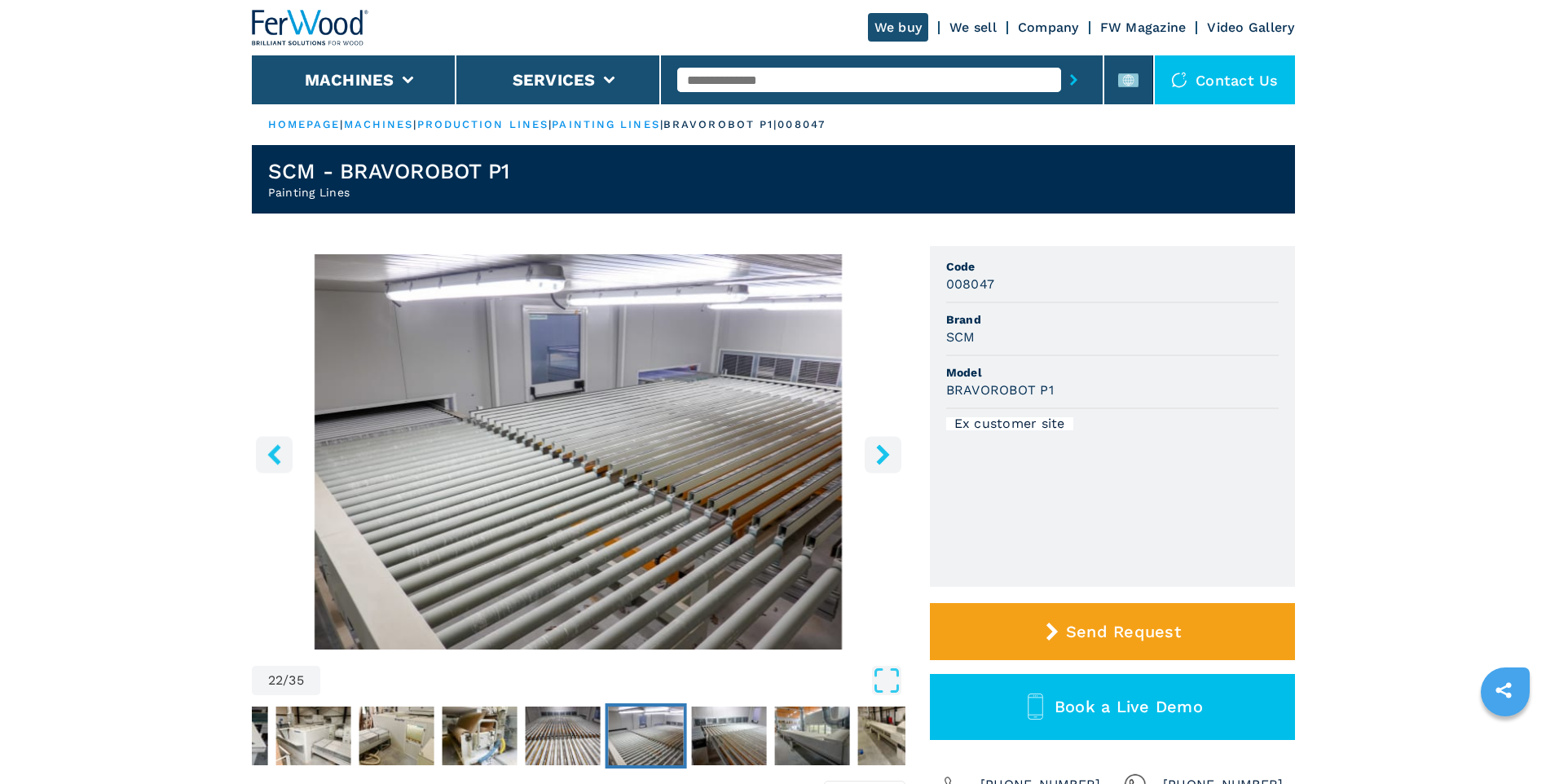
click at [886, 452] on icon "right-button" at bounding box center [881, 454] width 13 height 20
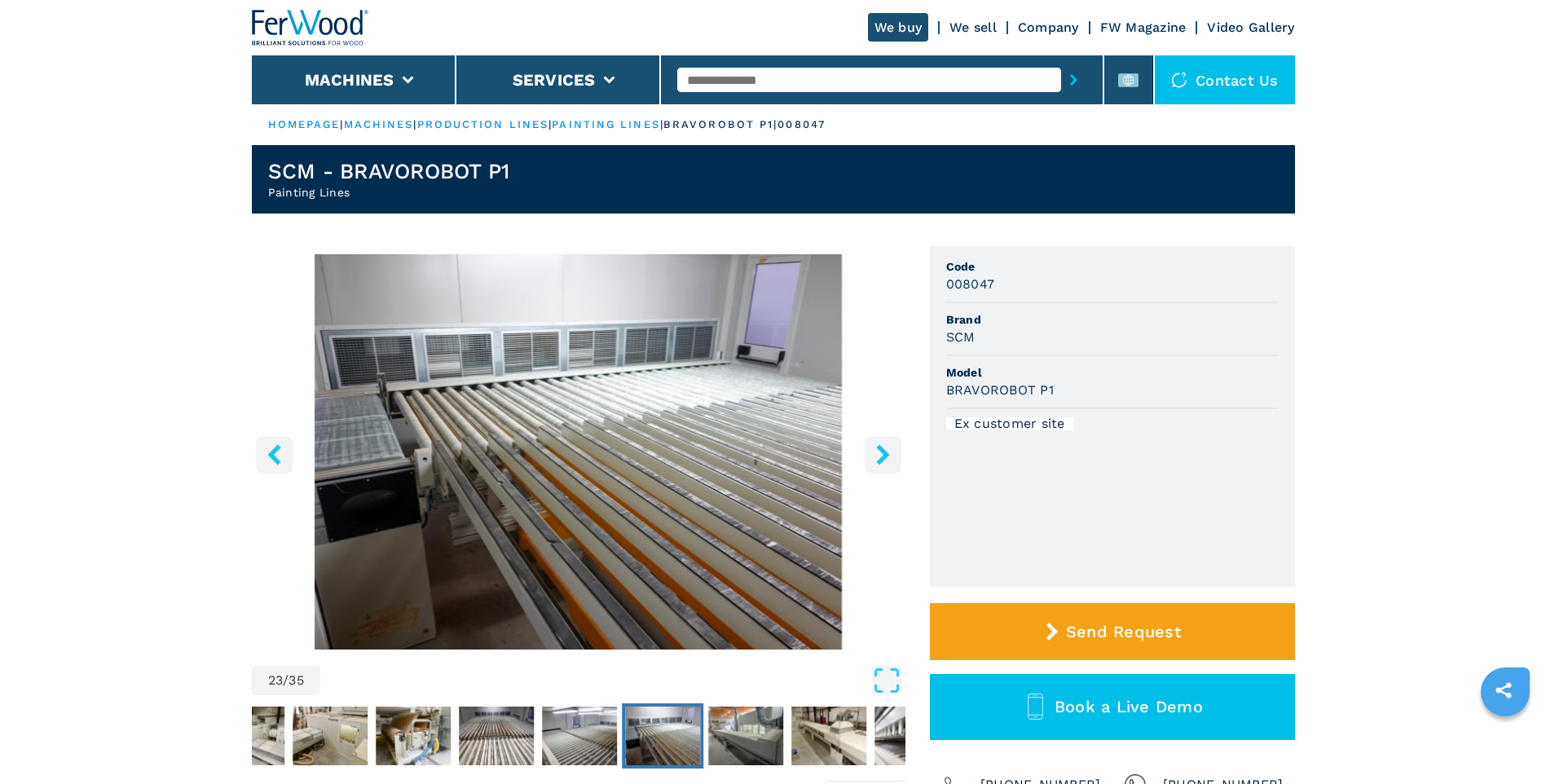
click at [886, 452] on icon "right-button" at bounding box center [881, 454] width 13 height 20
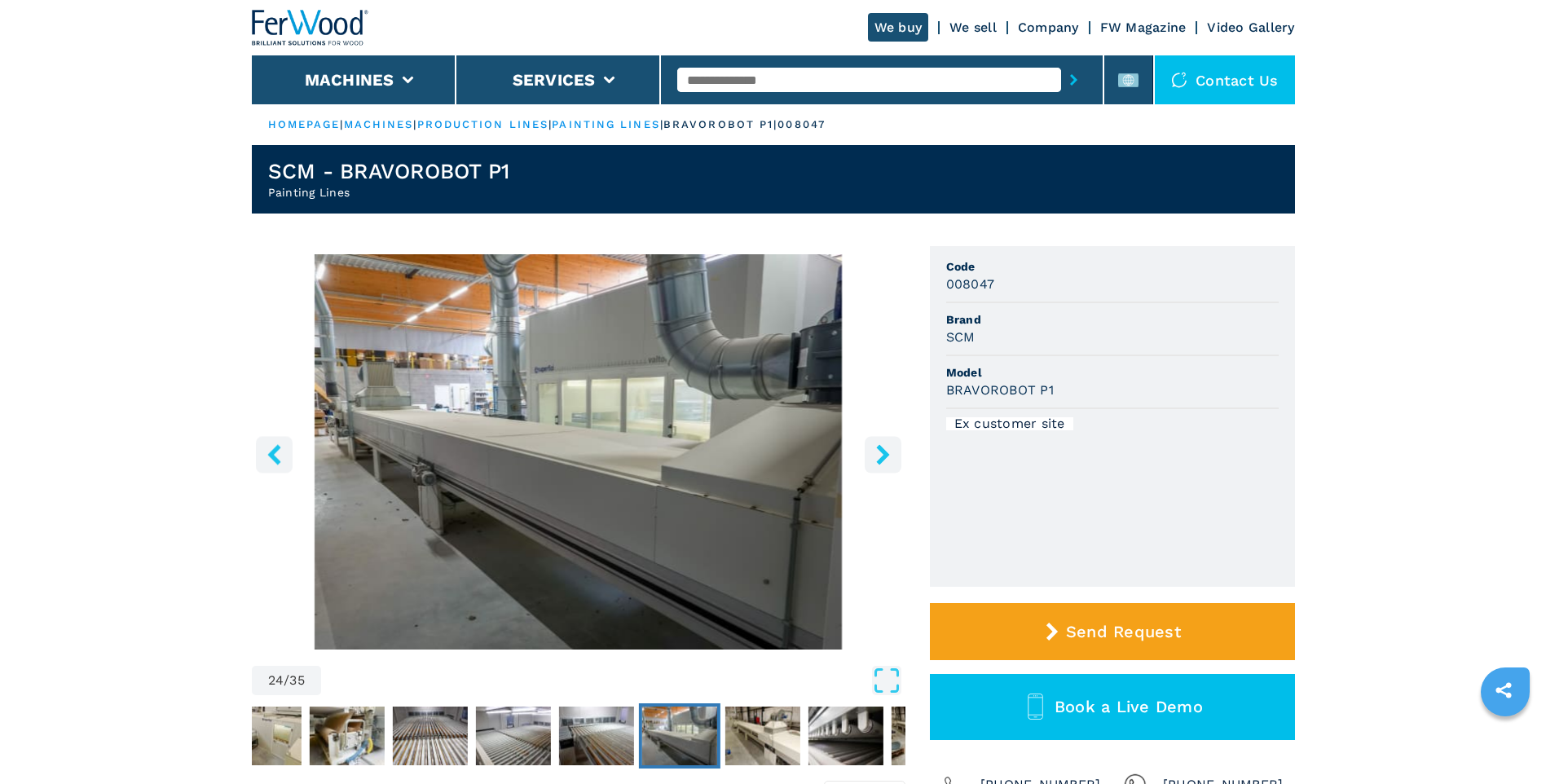
click at [886, 452] on icon "right-button" at bounding box center [881, 454] width 13 height 20
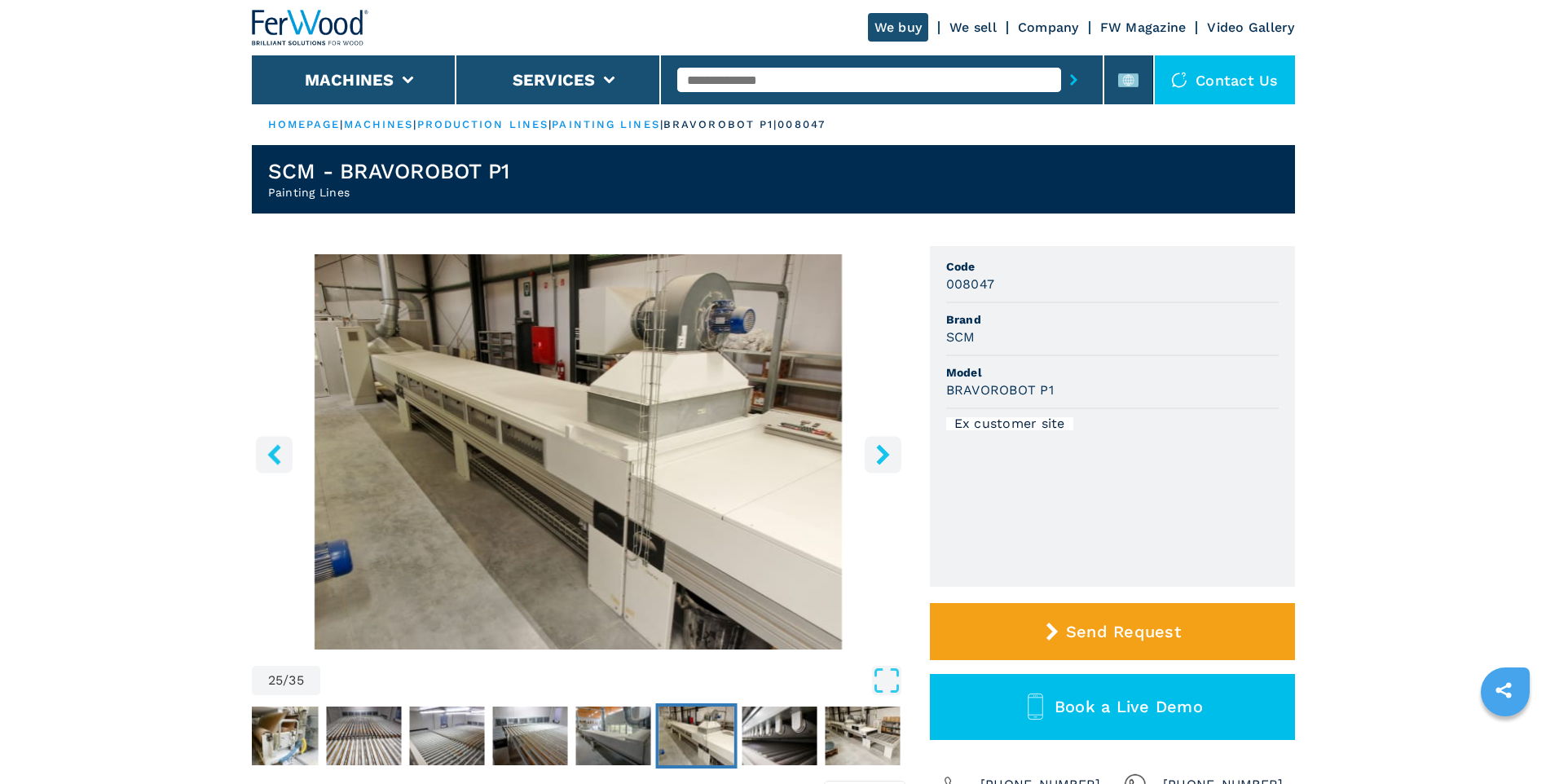
click at [886, 452] on icon "right-button" at bounding box center [881, 454] width 13 height 20
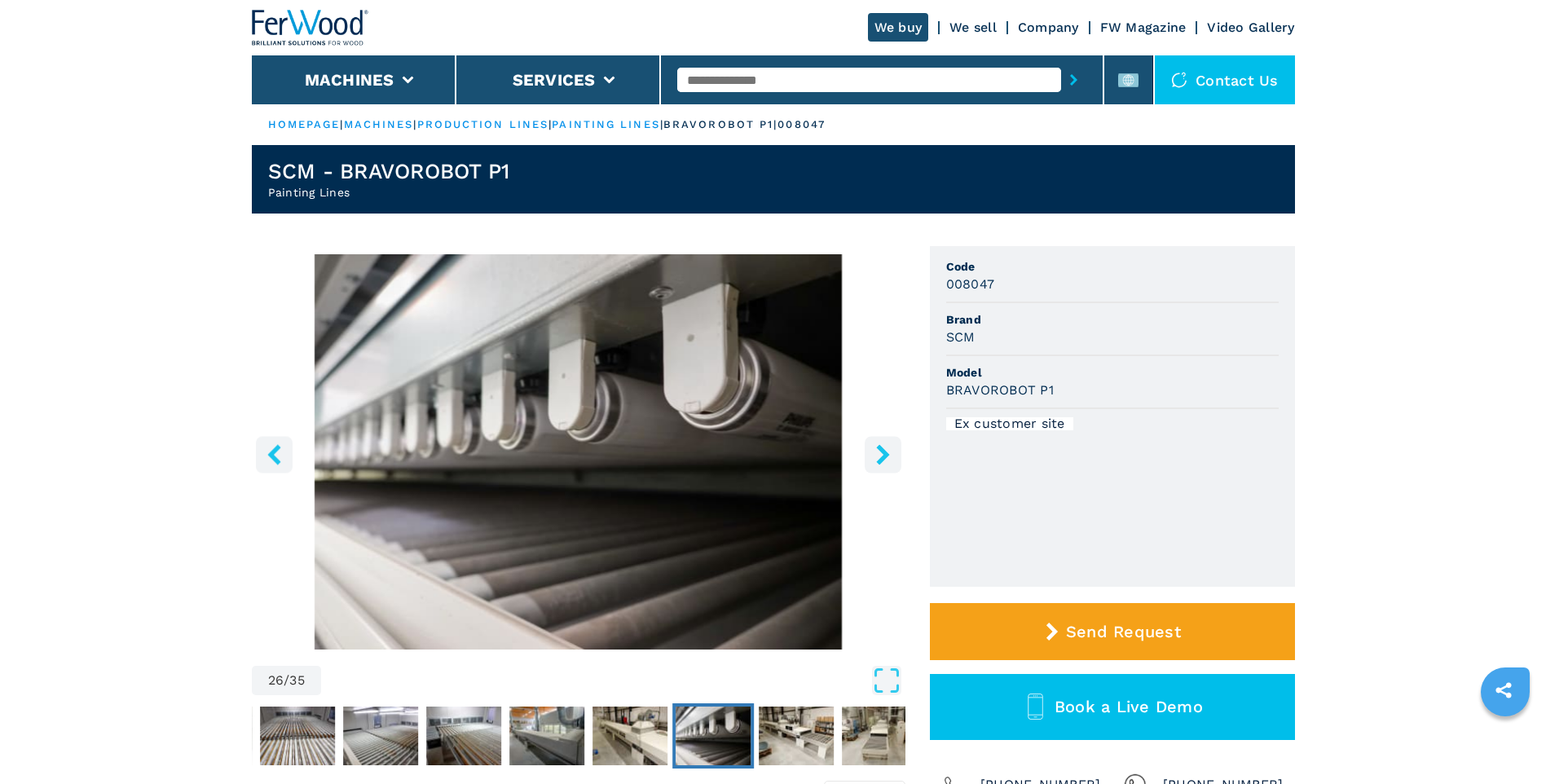
click at [886, 452] on icon "right-button" at bounding box center [881, 454] width 13 height 20
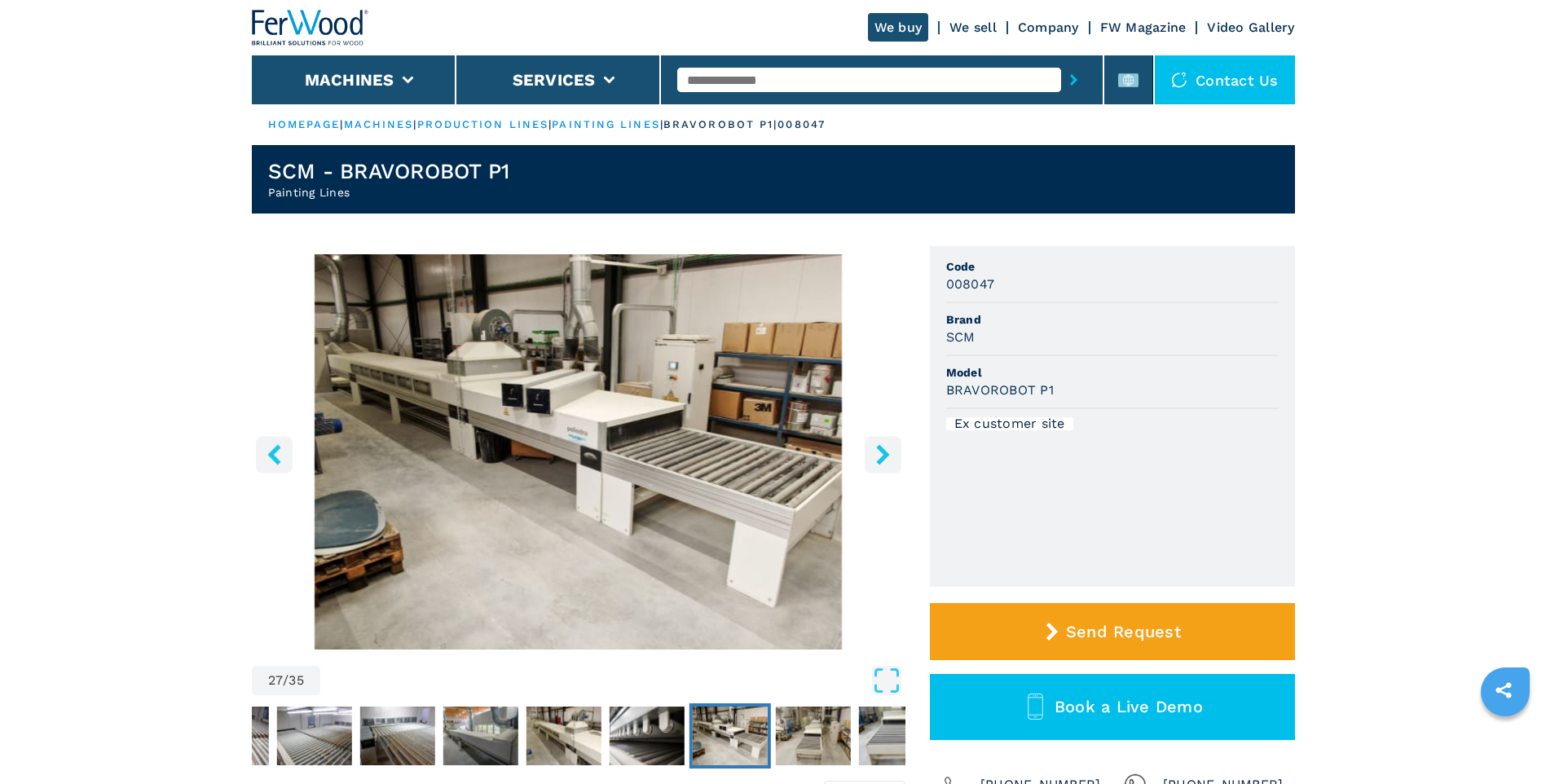
click at [886, 452] on icon "right-button" at bounding box center [881, 454] width 13 height 20
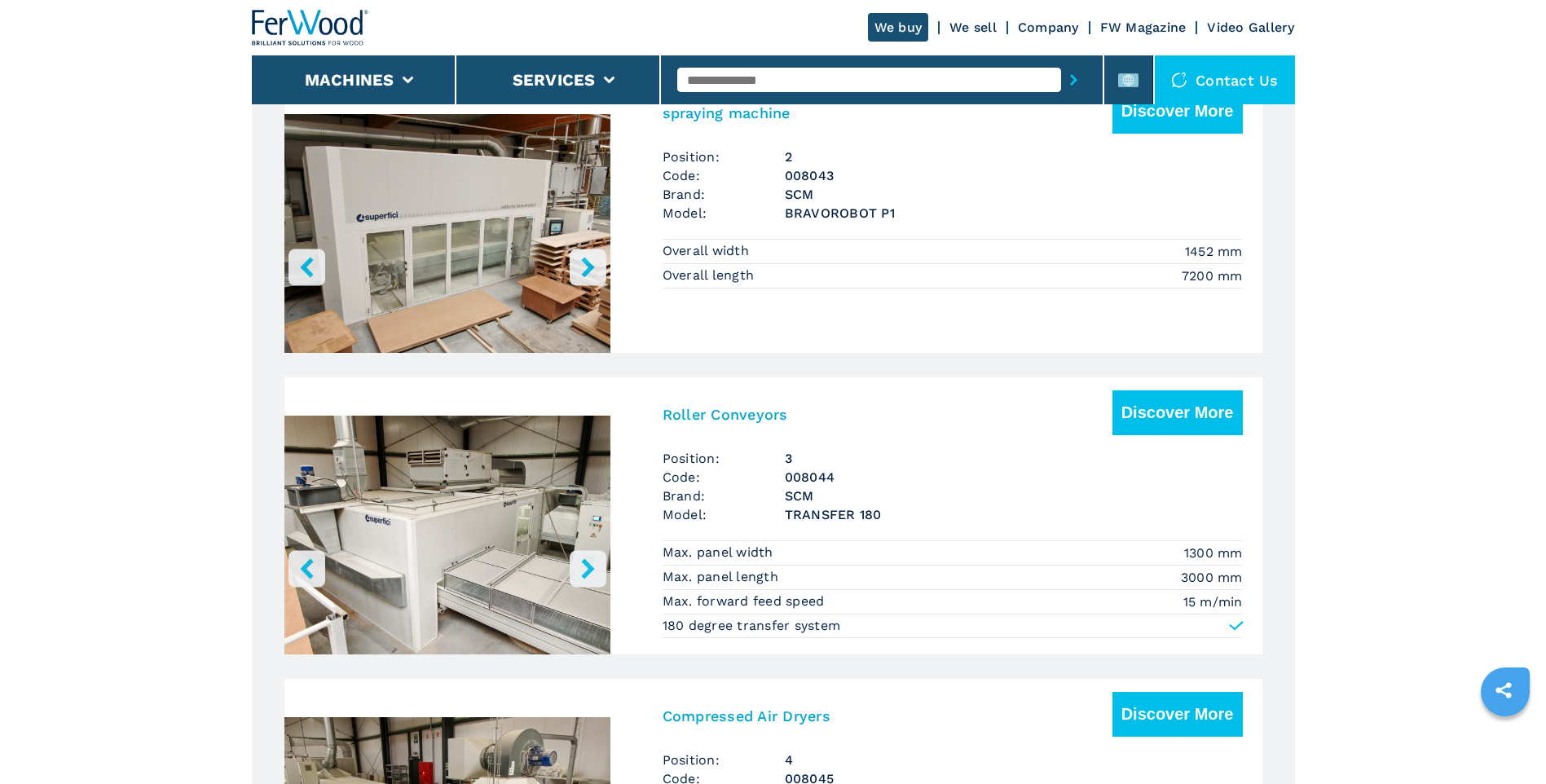
scroll to position [1548, 0]
